Goal: Task Accomplishment & Management: Manage account settings

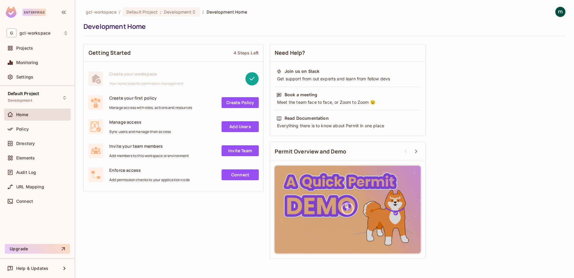
click at [558, 12] on img at bounding box center [561, 12] width 10 height 10
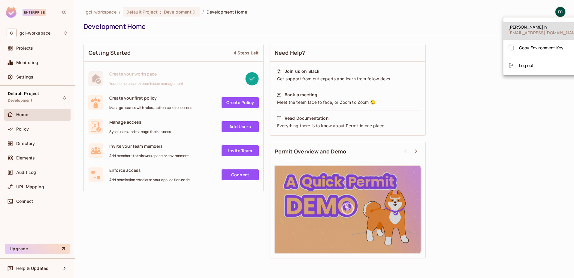
click at [532, 106] on div at bounding box center [287, 139] width 574 height 278
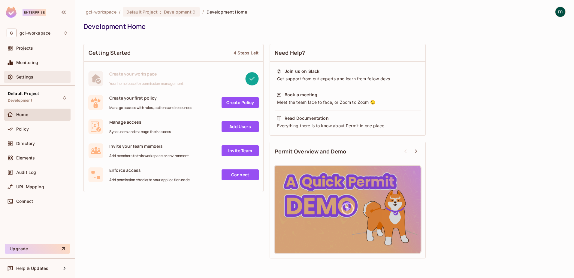
click at [27, 78] on span "Settings" at bounding box center [24, 76] width 17 height 5
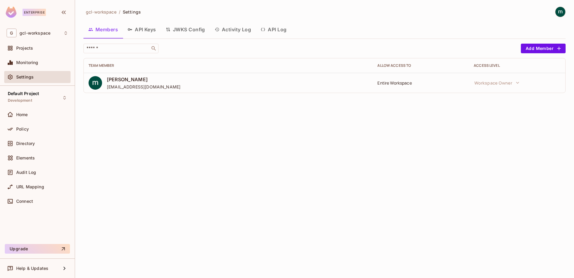
drag, startPoint x: 147, startPoint y: 29, endPoint x: 152, endPoint y: 35, distance: 8.1
click at [147, 29] on button "API Keys" at bounding box center [142, 29] width 38 height 15
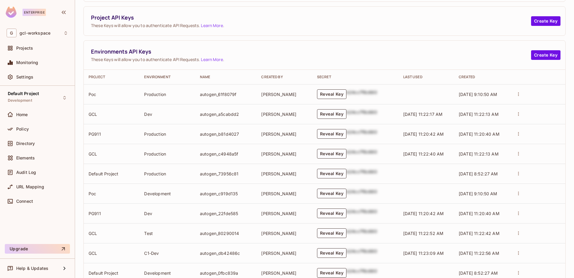
scroll to position [90, 0]
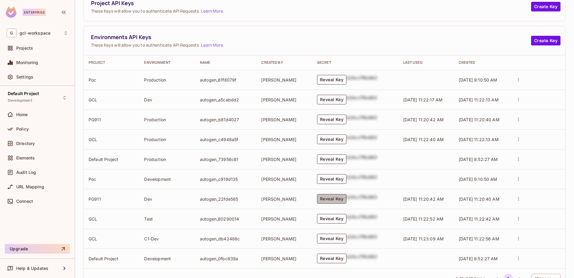
click at [329, 196] on button "Reveal Key" at bounding box center [331, 199] width 29 height 10
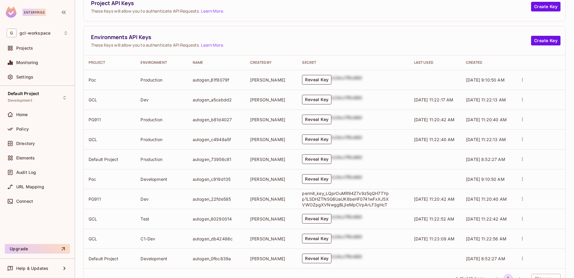
click at [330, 199] on p "permit_key_LQprOuMR94Z7x9z5qQH7TYpp1LSDHZTNSG6UaUK8beHF0741wFxXJ5XVWOZpgXVNwggB…" at bounding box center [345, 198] width 87 height 17
